Goal: Find specific page/section: Find specific page/section

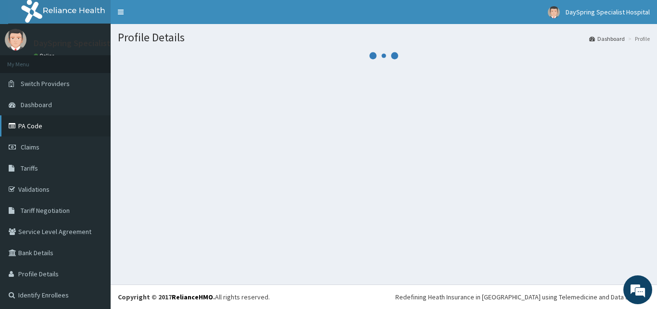
click at [38, 123] on link "PA Code" at bounding box center [55, 125] width 111 height 21
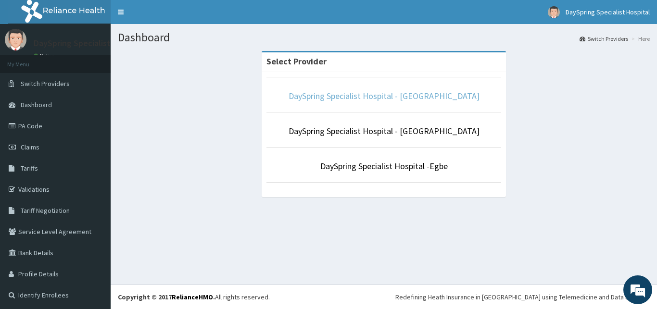
click at [356, 96] on link "DaySpring Specialist Hospital - Ikotun" at bounding box center [384, 95] width 191 height 11
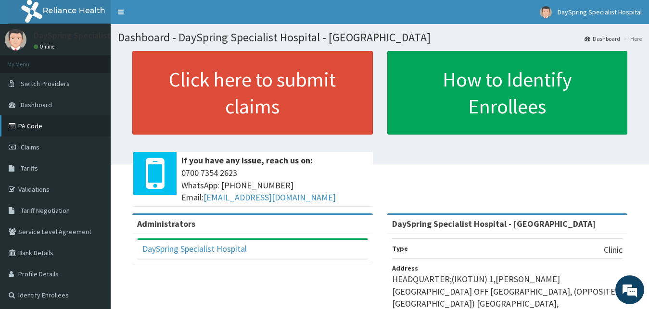
click at [82, 124] on link "PA Code" at bounding box center [55, 125] width 111 height 21
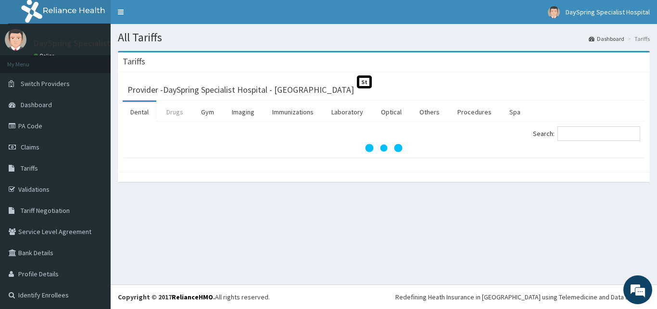
click at [176, 114] on link "Drugs" at bounding box center [175, 112] width 32 height 20
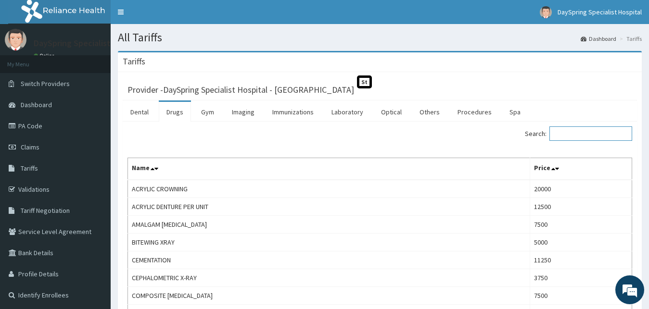
click at [585, 131] on input "Search:" at bounding box center [590, 133] width 83 height 14
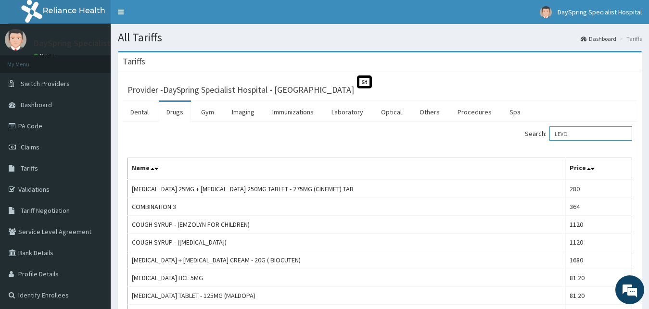
type input "LEVO"
click at [638, 226] on div "Provider - DaySpring Specialist Hospital - Ikotun St Dental Drugs Gym Imaging I…" at bounding box center [380, 267] width 524 height 391
click at [645, 302] on div "Tariffs Provider - DaySpring Specialist Hospital - Ikotun St Dental Drugs Gym I…" at bounding box center [380, 267] width 538 height 432
click at [41, 120] on link "PA Code" at bounding box center [55, 125] width 111 height 21
